Goal: Task Accomplishment & Management: Use online tool/utility

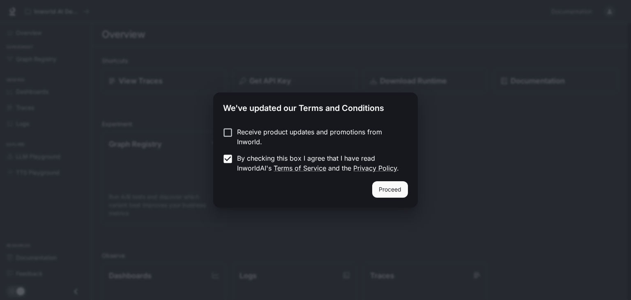
click at [381, 188] on button "Proceed" at bounding box center [390, 189] width 36 height 16
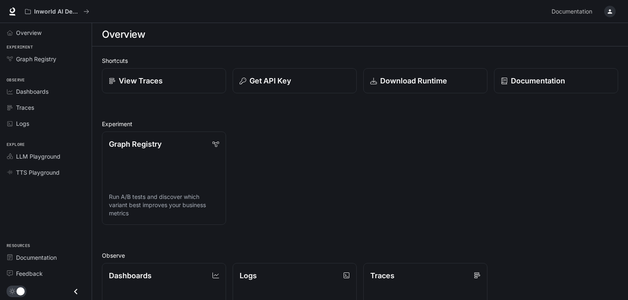
click at [613, 14] on div "button" at bounding box center [610, 12] width 12 height 12
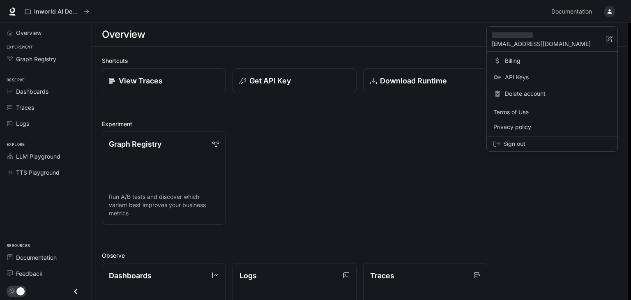
click at [446, 119] on div at bounding box center [315, 150] width 631 height 300
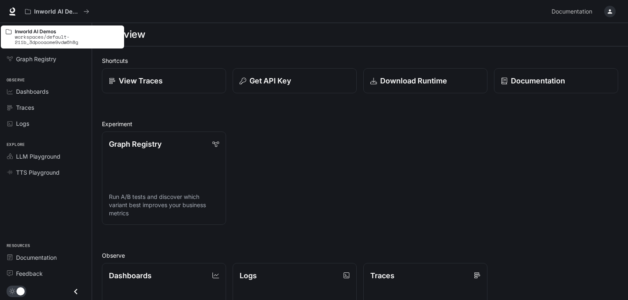
click at [34, 39] on p "workspaces/default-2iib_3dpooaome9vdw6h8g" at bounding box center [67, 39] width 104 height 11
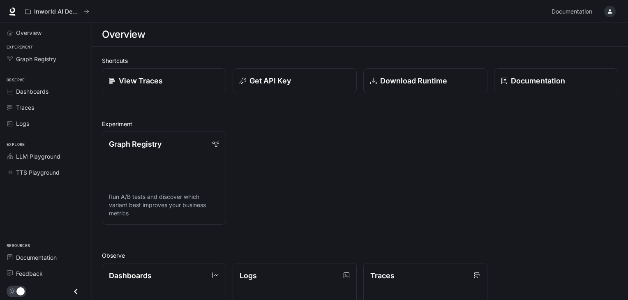
drag, startPoint x: 312, startPoint y: 131, endPoint x: 10, endPoint y: 73, distance: 306.9
click at [307, 131] on div "Graph Registry Run A/B tests and discover which variant best improves your busi…" at bounding box center [356, 175] width 523 height 100
click at [33, 28] on span "Overview" at bounding box center [28, 32] width 25 height 9
click at [40, 94] on span "Dashboards" at bounding box center [32, 91] width 32 height 9
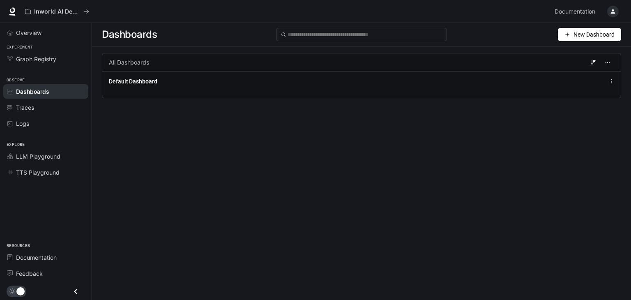
drag, startPoint x: 616, startPoint y: 13, endPoint x: 306, endPoint y: 151, distance: 339.1
click at [334, 148] on div "Dashboards New Dashboard All Dashboards Default Dashboard" at bounding box center [361, 146] width 539 height 247
click at [35, 31] on span "Overview" at bounding box center [28, 32] width 25 height 9
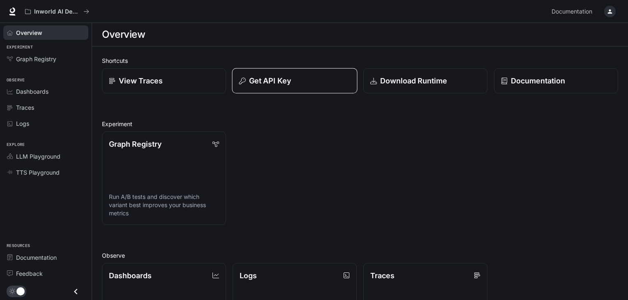
click at [308, 86] on button "Get API Key" at bounding box center [294, 80] width 125 height 25
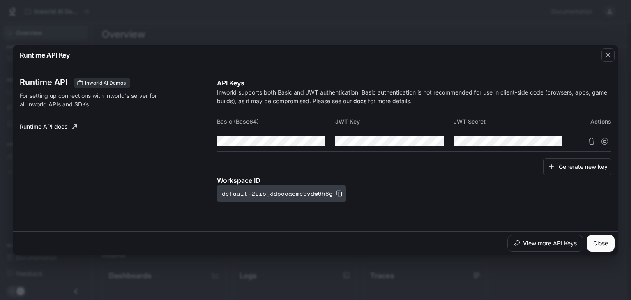
click at [336, 194] on icon "button" at bounding box center [339, 193] width 7 height 7
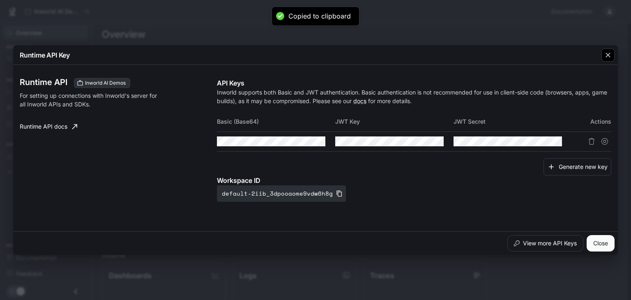
click at [608, 57] on icon "button" at bounding box center [608, 55] width 8 height 8
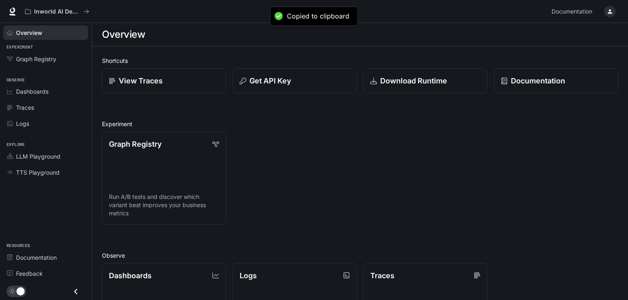
click at [388, 170] on div "Graph Registry Run A/B tests and discover which variant best improves your busi…" at bounding box center [356, 175] width 523 height 100
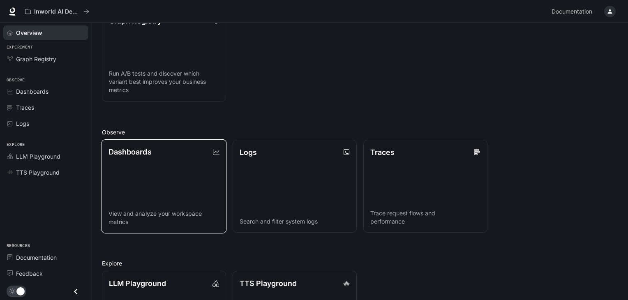
scroll to position [32, 0]
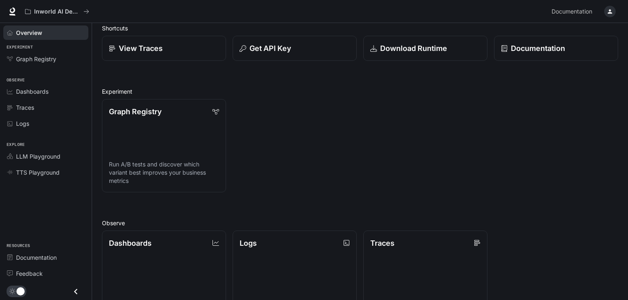
click at [325, 158] on div "Graph Registry Run A/B tests and discover which variant best improves your busi…" at bounding box center [356, 142] width 523 height 100
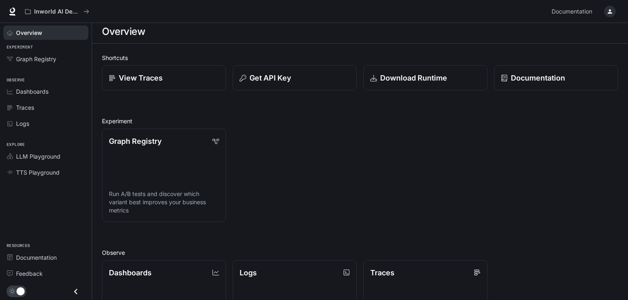
scroll to position [0, 0]
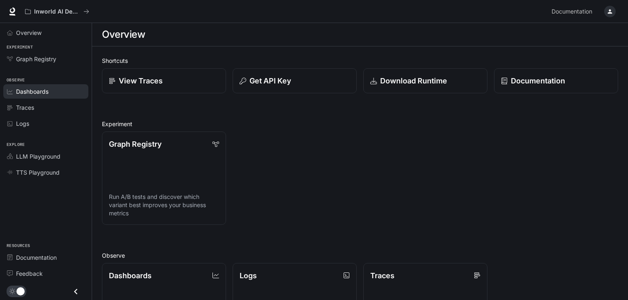
click at [31, 90] on span "Dashboards" at bounding box center [32, 91] width 32 height 9
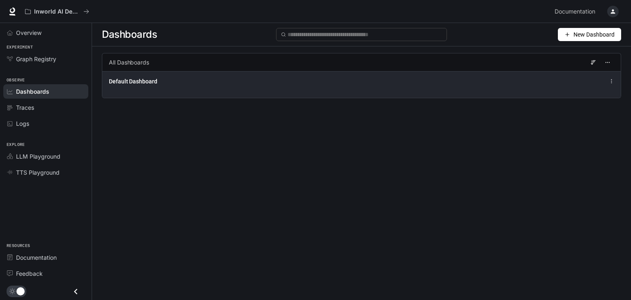
click at [206, 84] on div "Default Dashboard" at bounding box center [255, 81] width 292 height 8
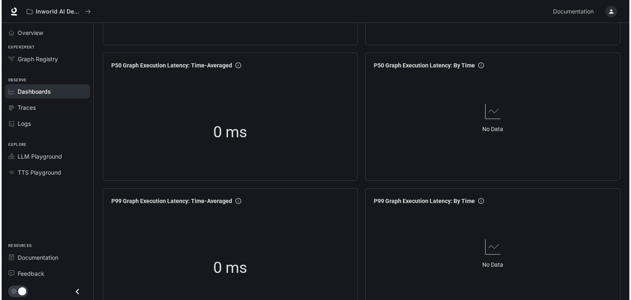
scroll to position [41, 0]
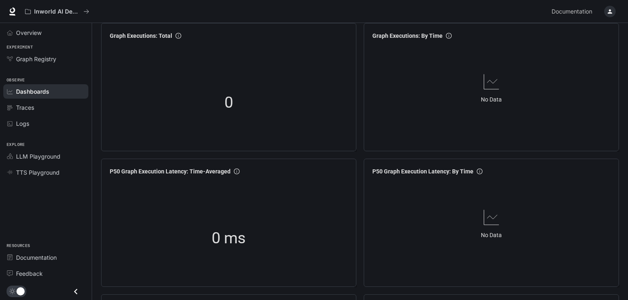
click at [607, 10] on icon "button" at bounding box center [610, 11] width 7 height 7
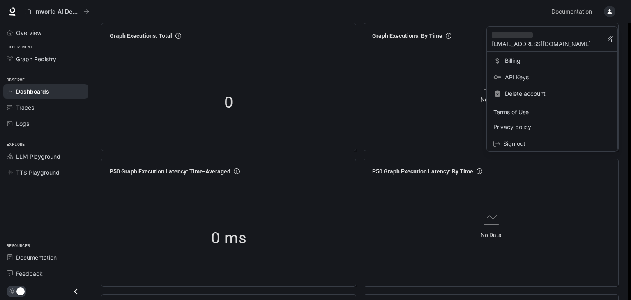
click at [513, 140] on span "Sign out" at bounding box center [558, 144] width 108 height 8
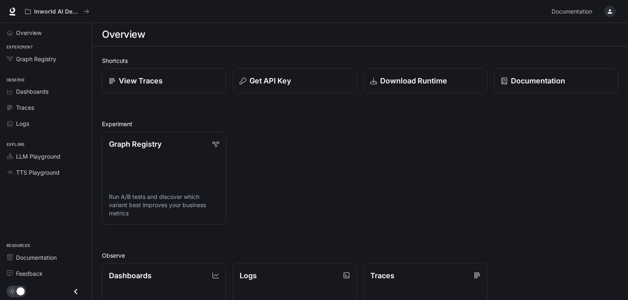
click at [611, 9] on icon "button" at bounding box center [610, 11] width 7 height 7
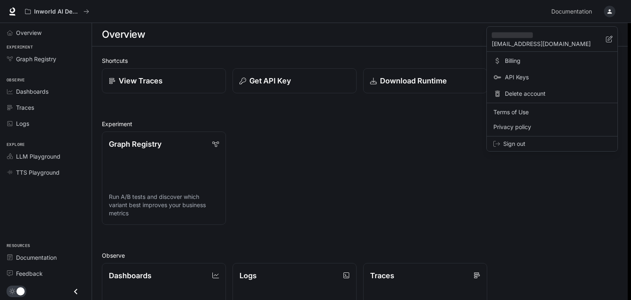
click at [512, 146] on span "Sign out" at bounding box center [558, 144] width 108 height 8
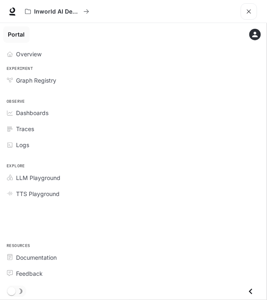
click at [206, 103] on span "Observe" at bounding box center [133, 101] width 267 height 7
